Goal: Register for event/course

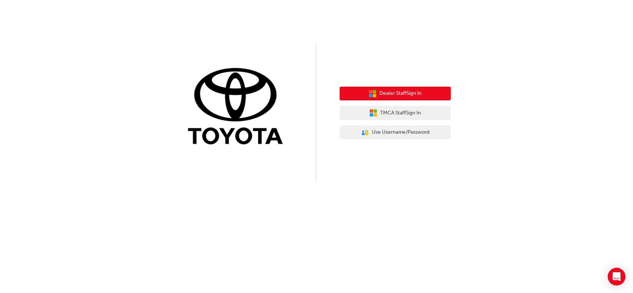
click at [396, 93] on span "Dealer Staff Sign In" at bounding box center [401, 93] width 42 height 9
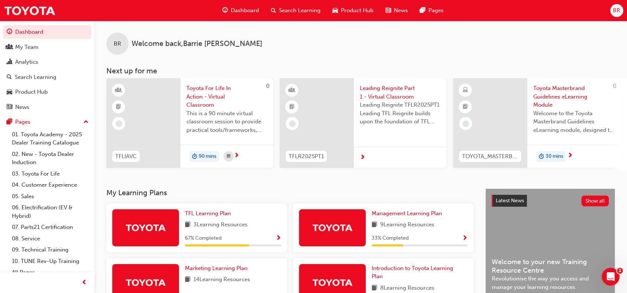
click at [287, 11] on span "Search Learning" at bounding box center [300, 10] width 42 height 9
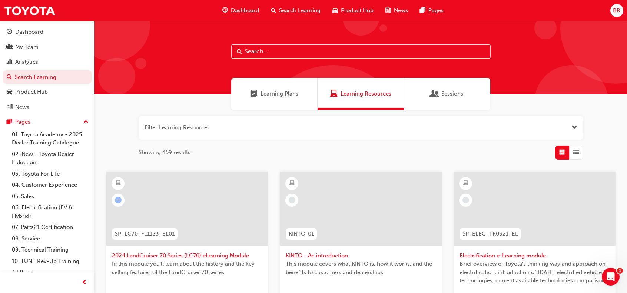
click at [257, 50] on input "text" at bounding box center [361, 52] width 260 height 14
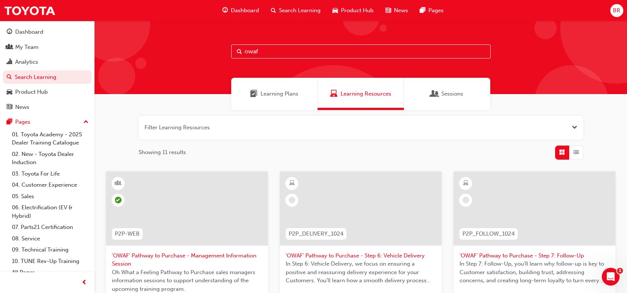
type input "owaf"
click at [449, 93] on span "Sessions" at bounding box center [453, 94] width 22 height 9
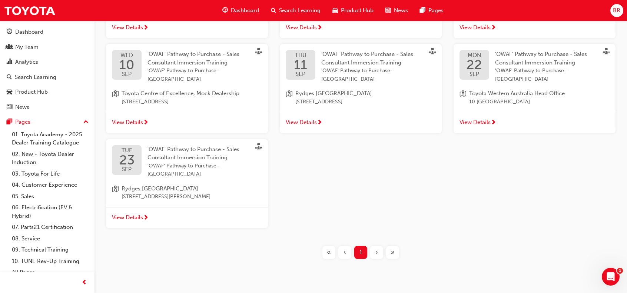
scroll to position [185, 0]
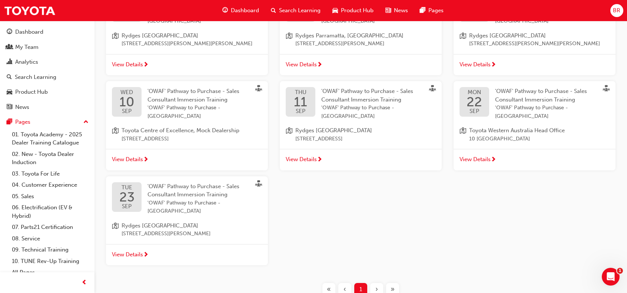
click at [184, 93] on span "'OWAF' Pathway to Purchase - Sales Consultant Immersion Training" at bounding box center [194, 95] width 92 height 15
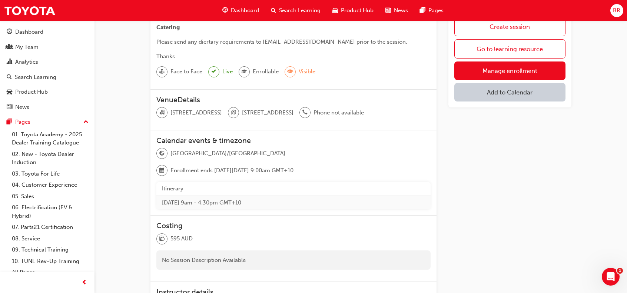
scroll to position [111, 0]
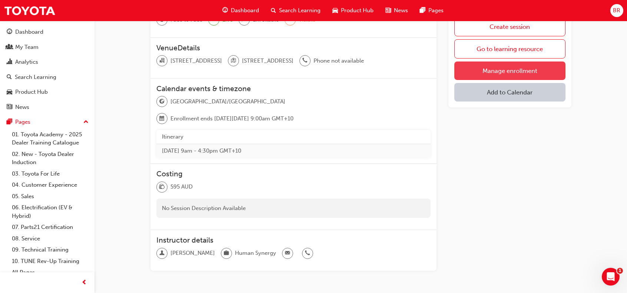
click at [504, 67] on link "Manage enrollment" at bounding box center [510, 71] width 111 height 19
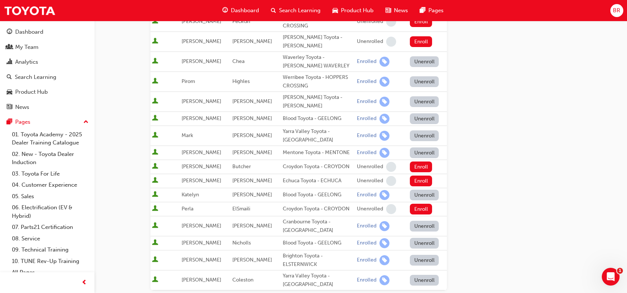
scroll to position [334, 0]
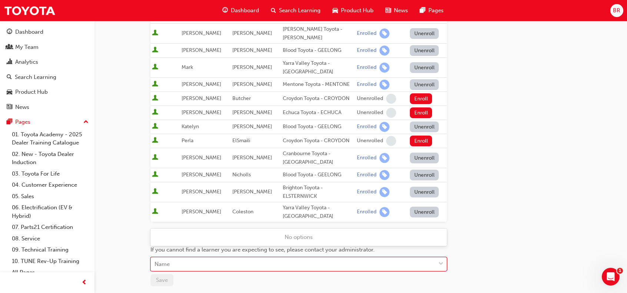
click at [197, 258] on div "Name" at bounding box center [293, 264] width 285 height 13
type input "mcc"
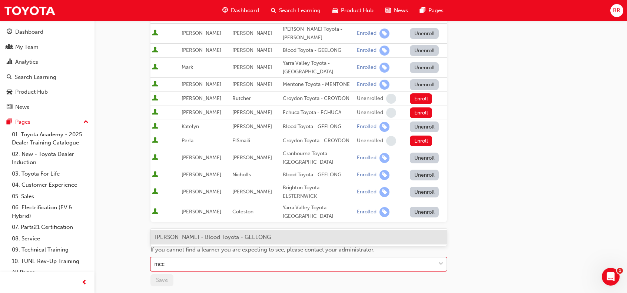
click at [195, 235] on span "Anita McCullough - Blood Toyota - GEELONG" at bounding box center [213, 237] width 116 height 7
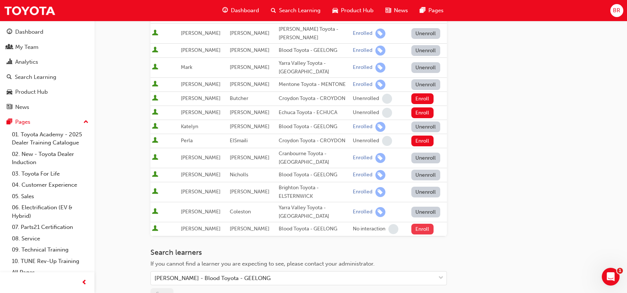
click at [422, 224] on button "Enroll" at bounding box center [423, 229] width 22 height 11
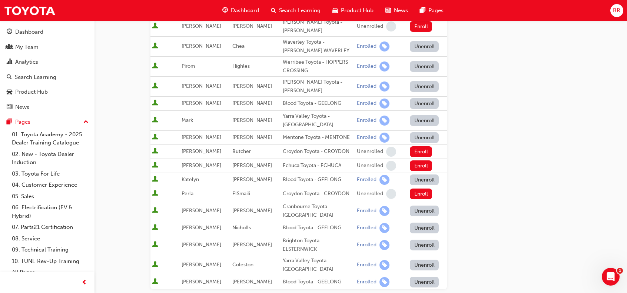
scroll to position [297, 0]
